Goal: Task Accomplishment & Management: Manage account settings

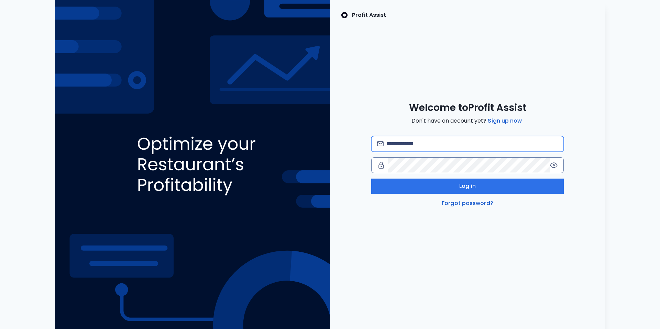
click at [434, 145] on input "email" at bounding box center [472, 143] width 172 height 15
type input "**********"
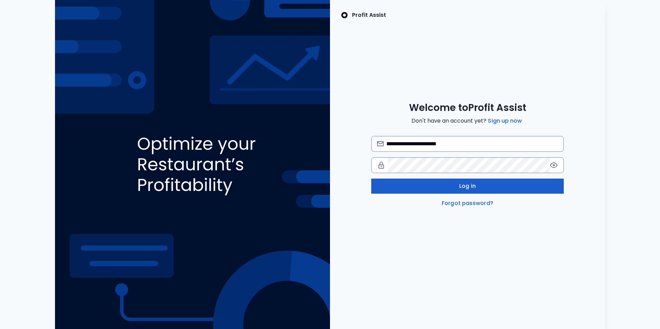
click at [433, 181] on button "Log in" at bounding box center [467, 186] width 192 height 15
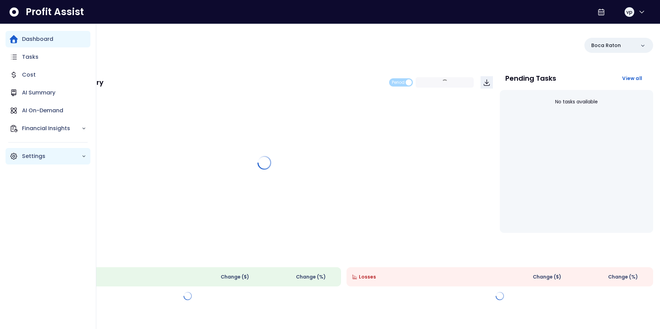
click at [19, 157] on div "Settings" at bounding box center [47, 156] width 85 height 16
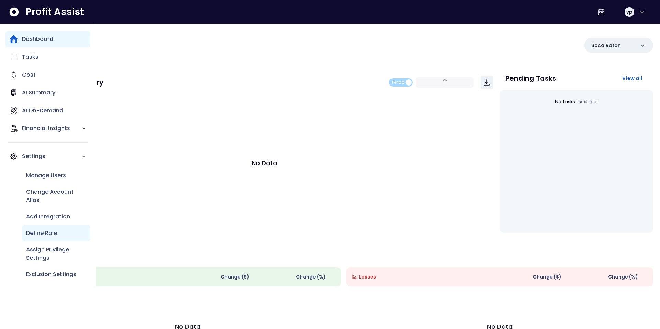
click at [36, 230] on p "Define Role" at bounding box center [41, 233] width 31 height 8
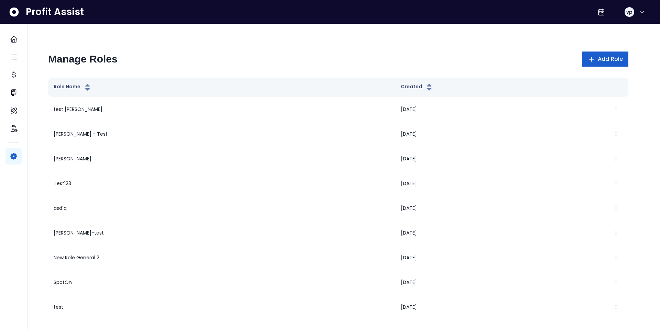
click at [595, 64] on button "Add Role" at bounding box center [605, 59] width 46 height 15
